Goal: Browse casually

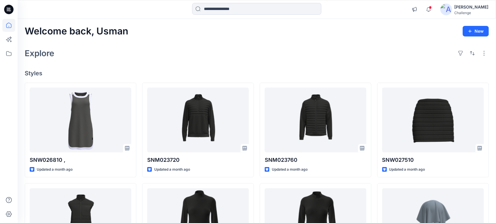
click at [275, 31] on div "Welcome back, Usman New" at bounding box center [257, 31] width 464 height 11
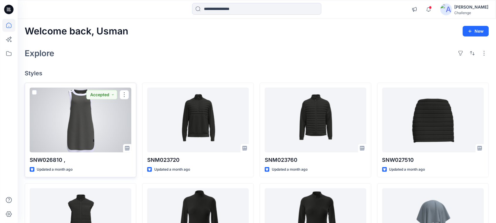
click at [108, 133] on div at bounding box center [81, 120] width 102 height 65
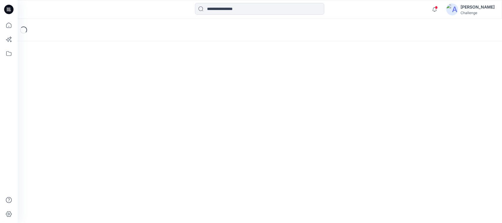
click at [108, 133] on div "Loading..." at bounding box center [260, 121] width 484 height 204
